Goal: Task Accomplishment & Management: Manage account settings

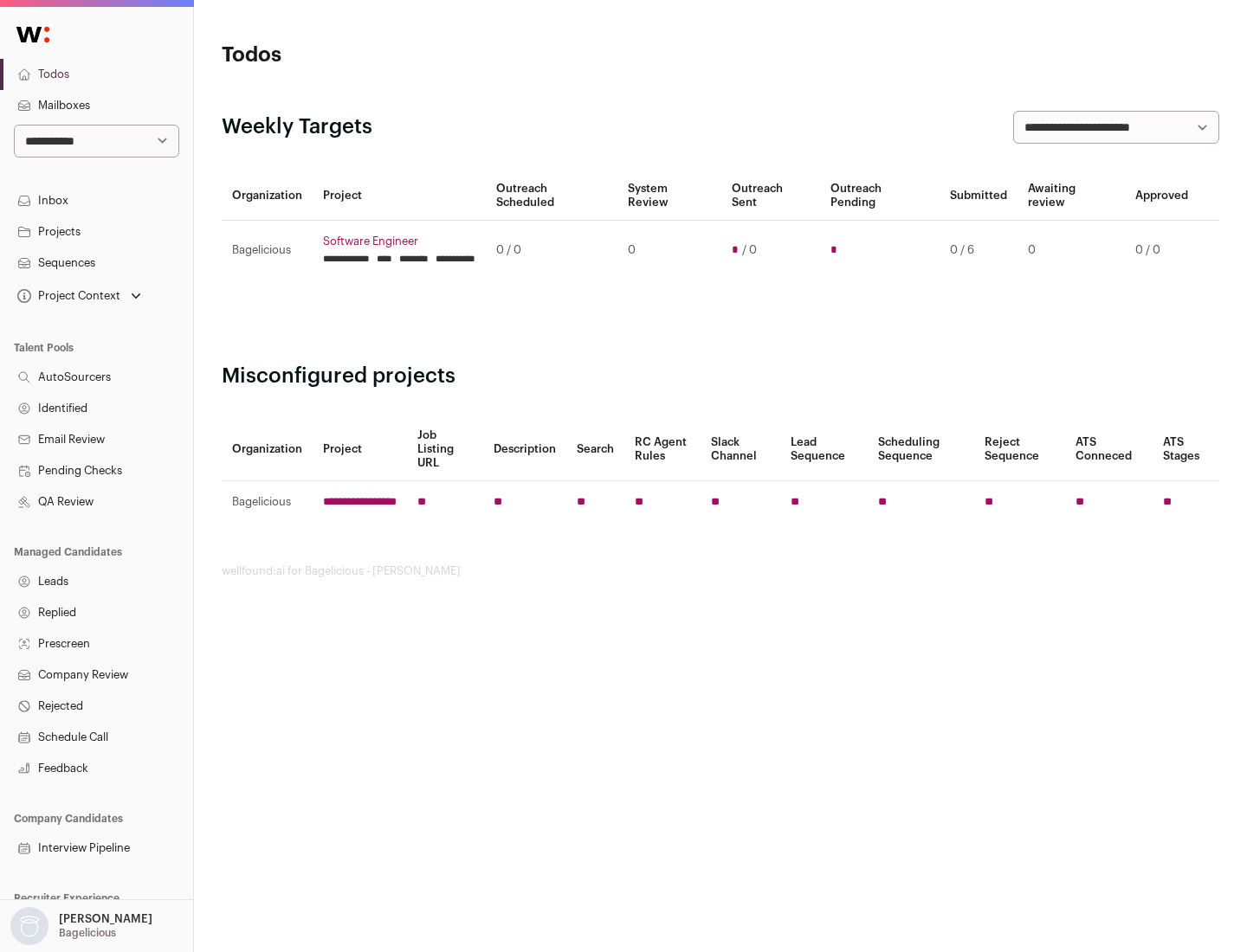
click at [97, 231] on link "Projects" at bounding box center [97, 232] width 193 height 32
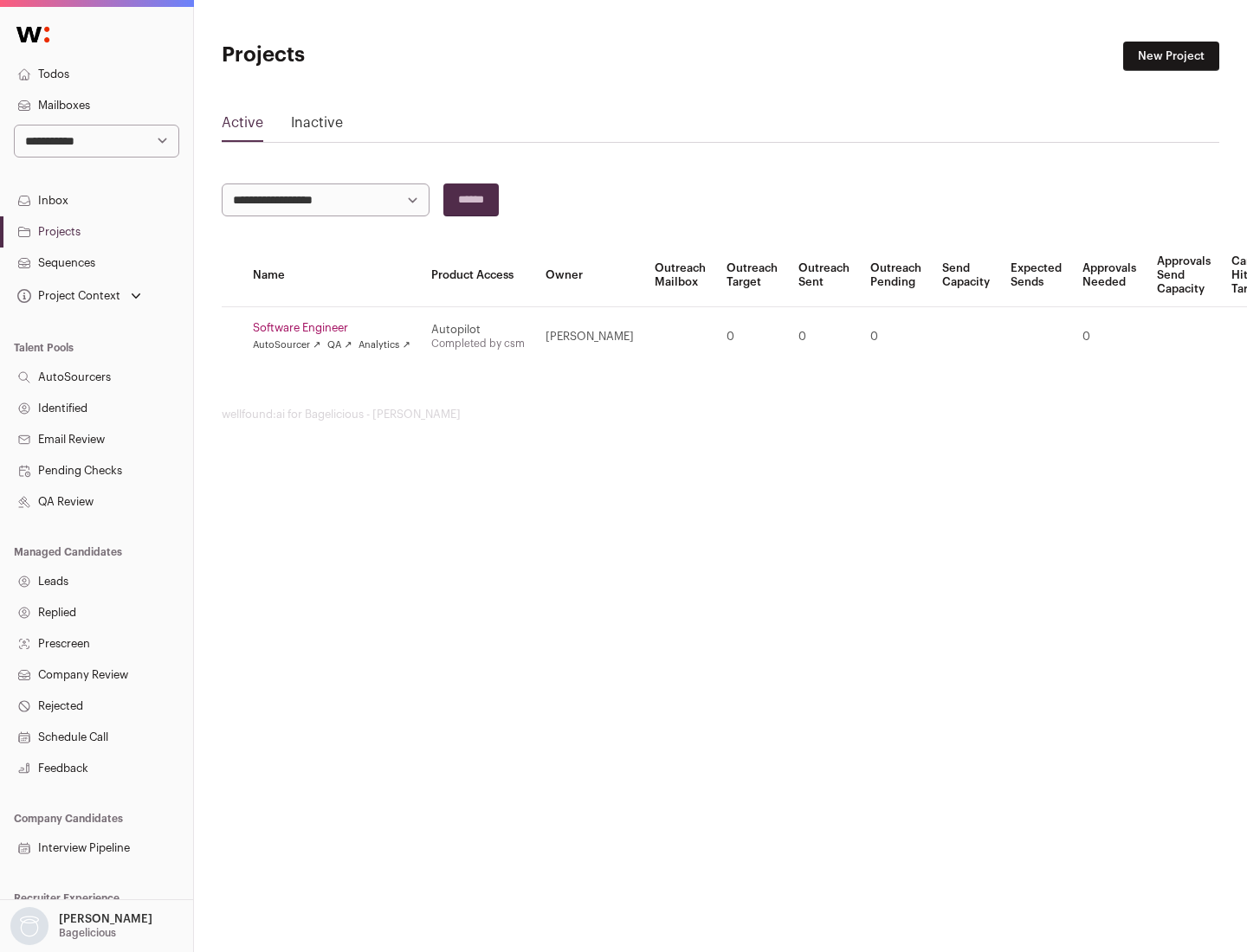
click at [337, 328] on link "Software Engineer" at bounding box center [332, 328] width 158 height 14
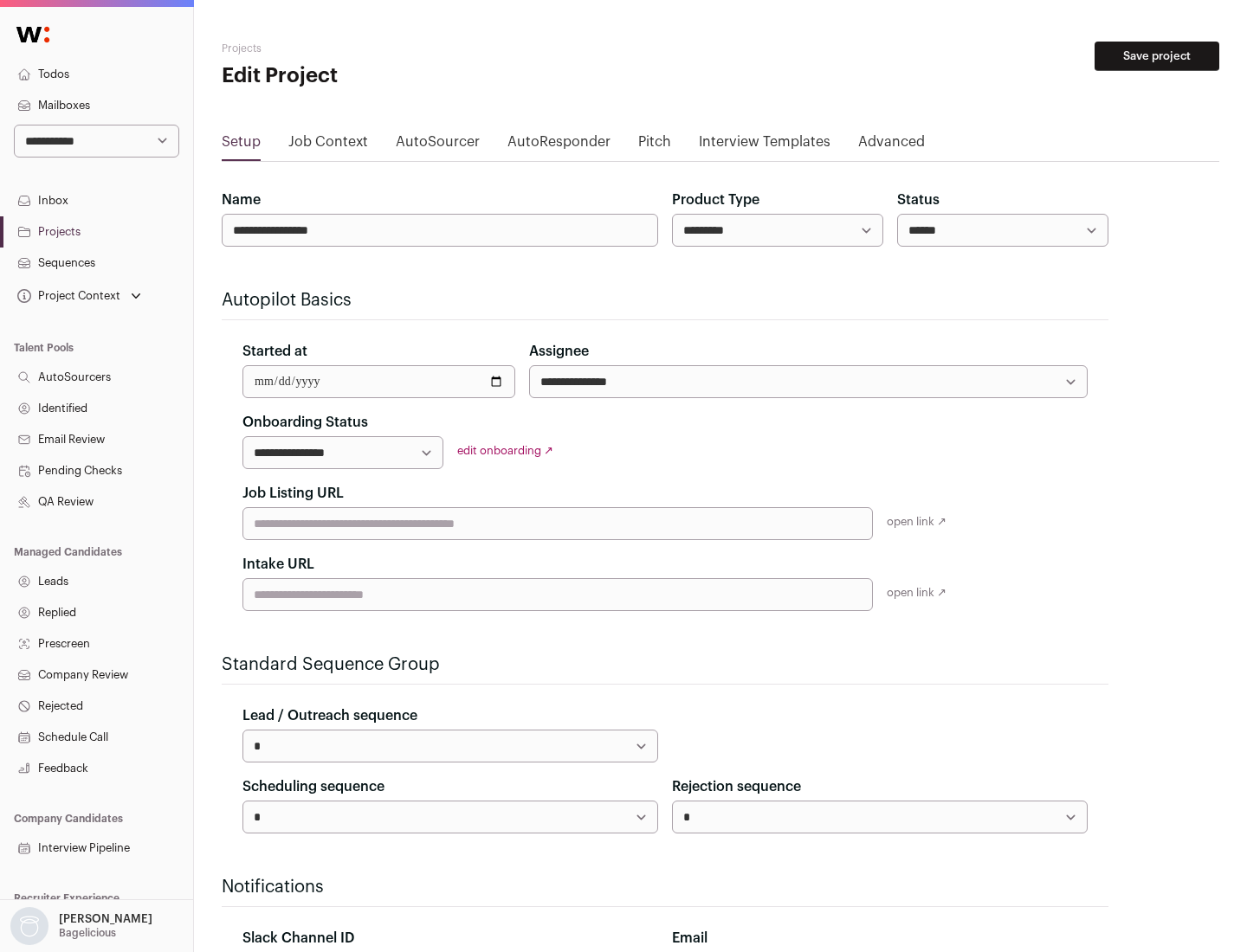
click at [1157, 56] on button "Save project" at bounding box center [1157, 56] width 125 height 30
